Goal: Task Accomplishment & Management: Use online tool/utility

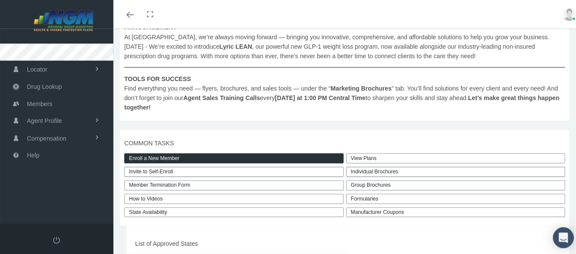
scroll to position [216, 0]
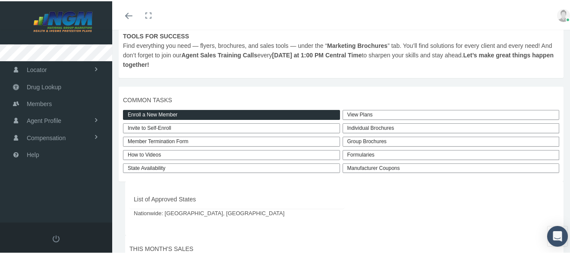
click at [170, 130] on link "Invite to Self-Enroll" at bounding box center [231, 127] width 217 height 10
type input "https://prod.pram.com/directenrollment/2339?sc=UKyJgN7wEY02ZP"
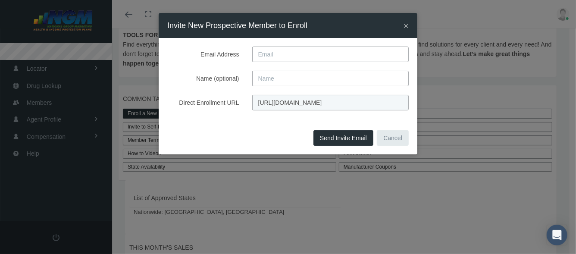
scroll to position [0, 36]
drag, startPoint x: 257, startPoint y: 105, endPoint x: 443, endPoint y: 107, distance: 185.5
click at [443, 107] on div "× Invite New Prospective Member to Enroll Email Address Name (optional) Direct …" at bounding box center [288, 127] width 576 height 254
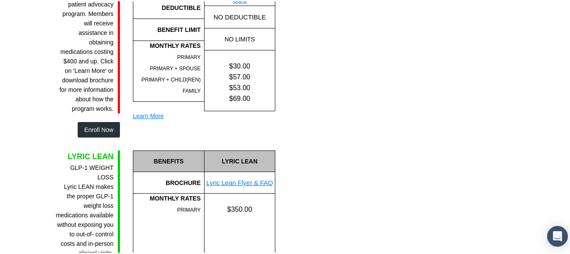
scroll to position [719, 0]
